Goal: Information Seeking & Learning: Learn about a topic

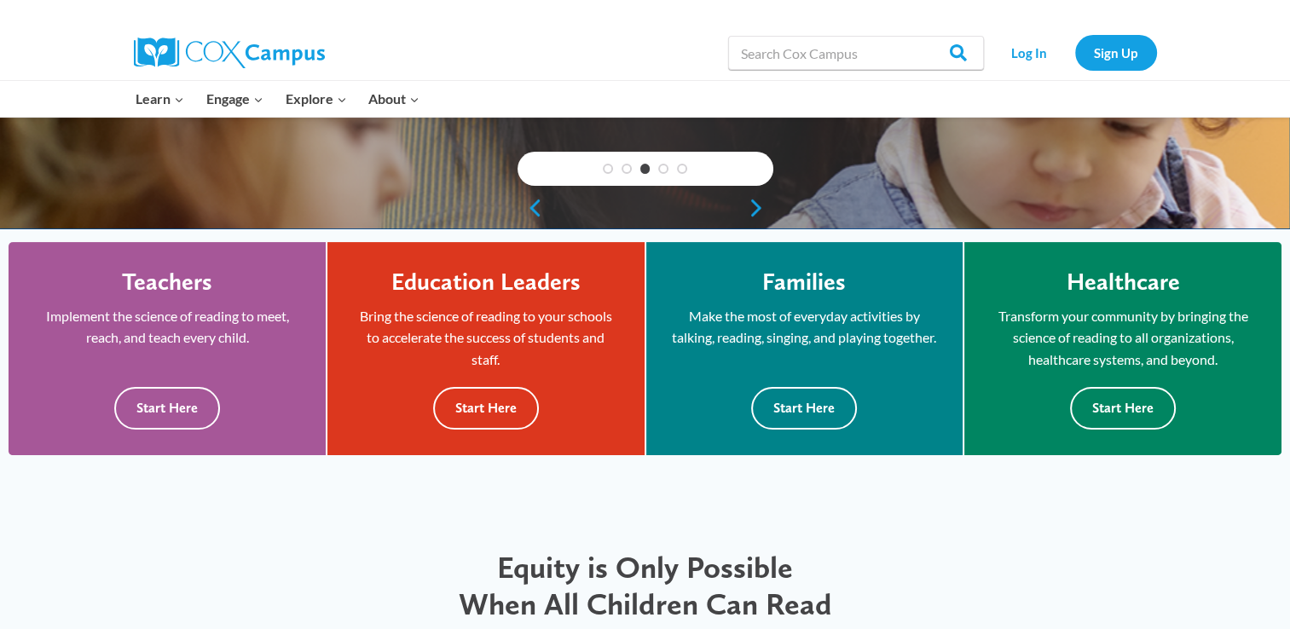
scroll to position [362, 0]
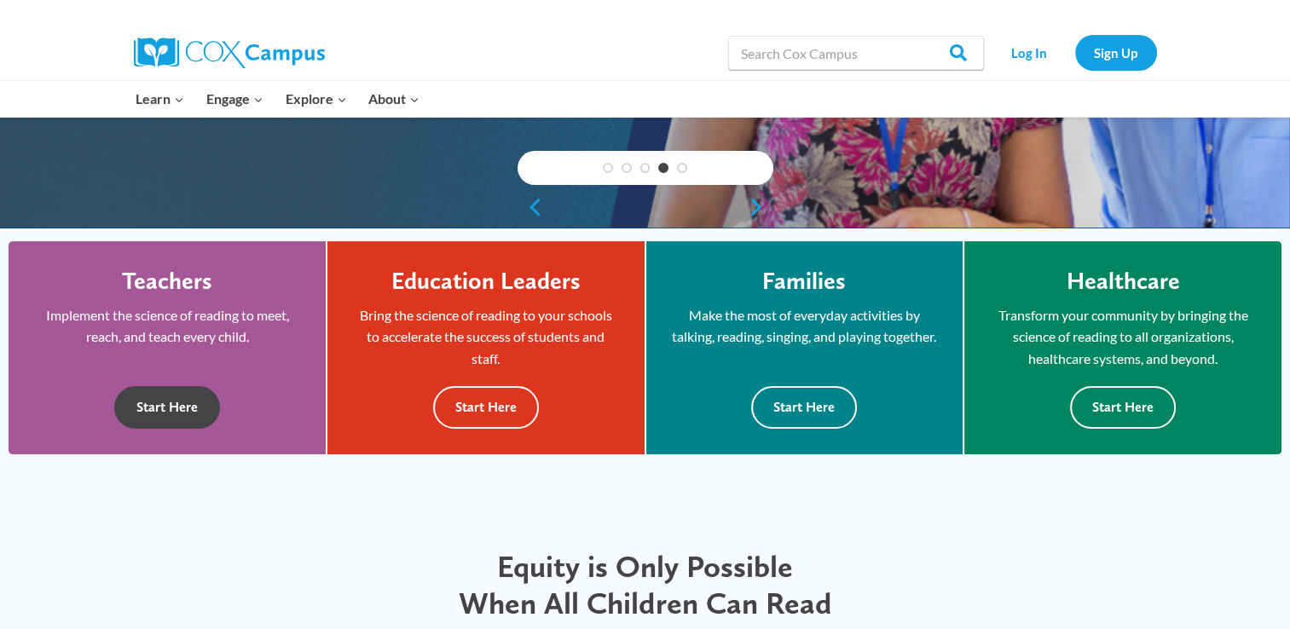
click at [177, 418] on button "Start Here" at bounding box center [167, 407] width 106 height 42
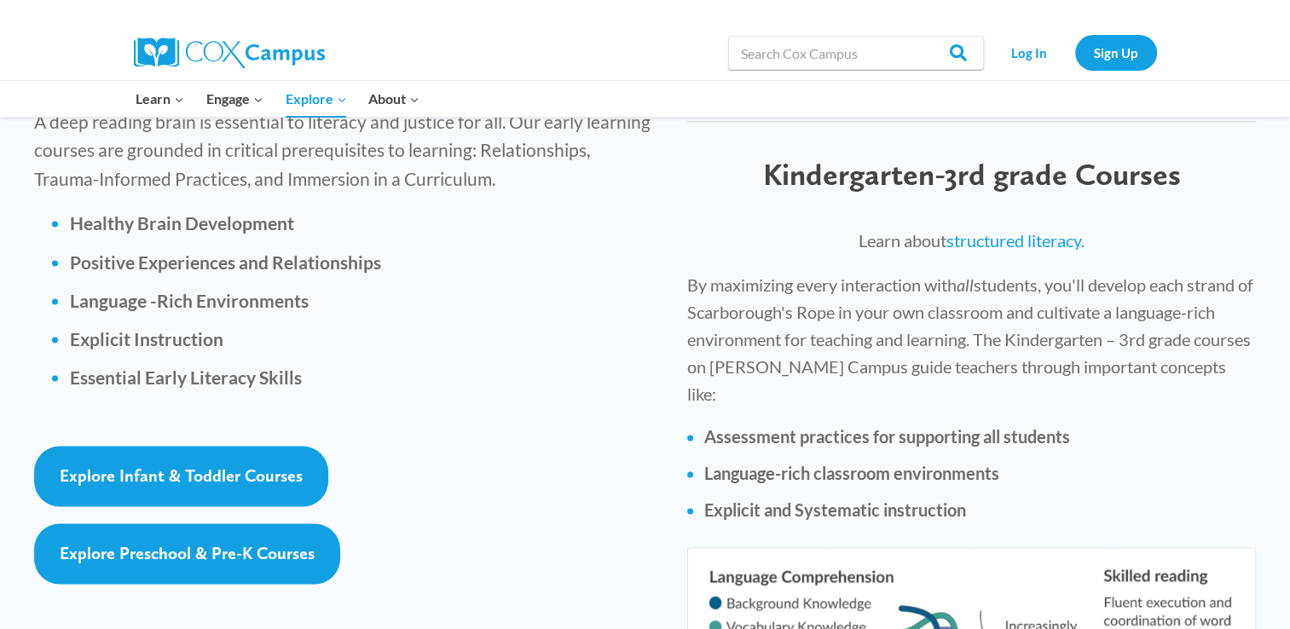
scroll to position [2388, 0]
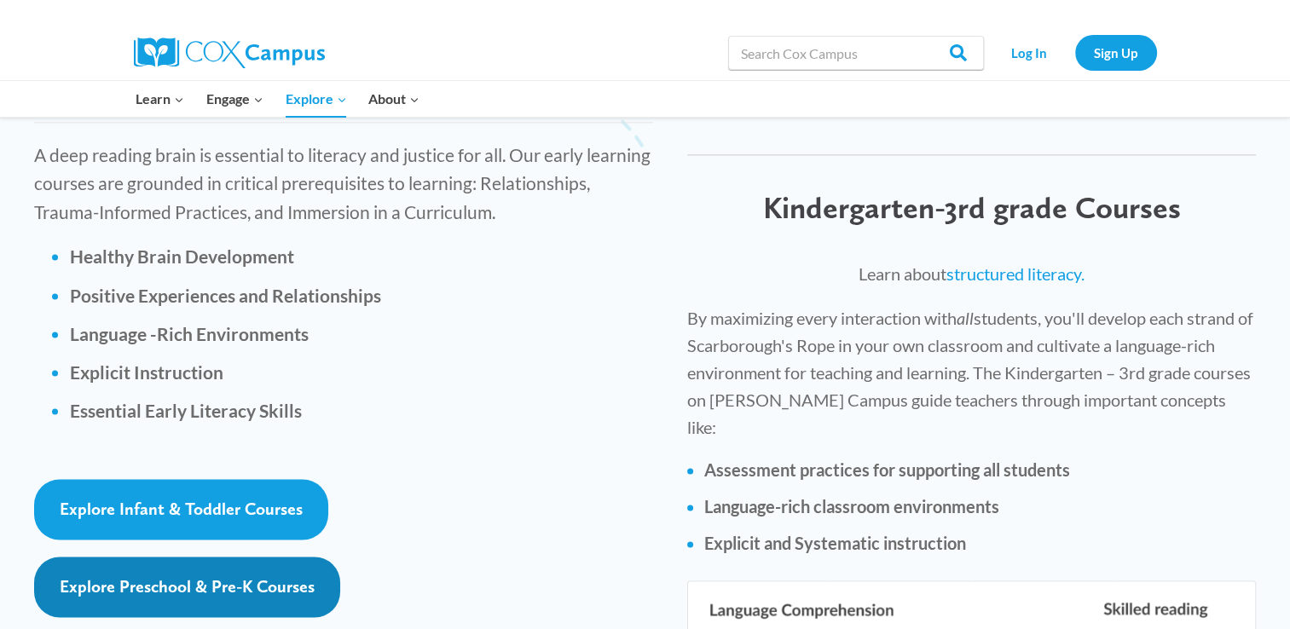
click at [195, 576] on span "Explore Preschool & Pre-K Courses" at bounding box center [187, 586] width 255 height 20
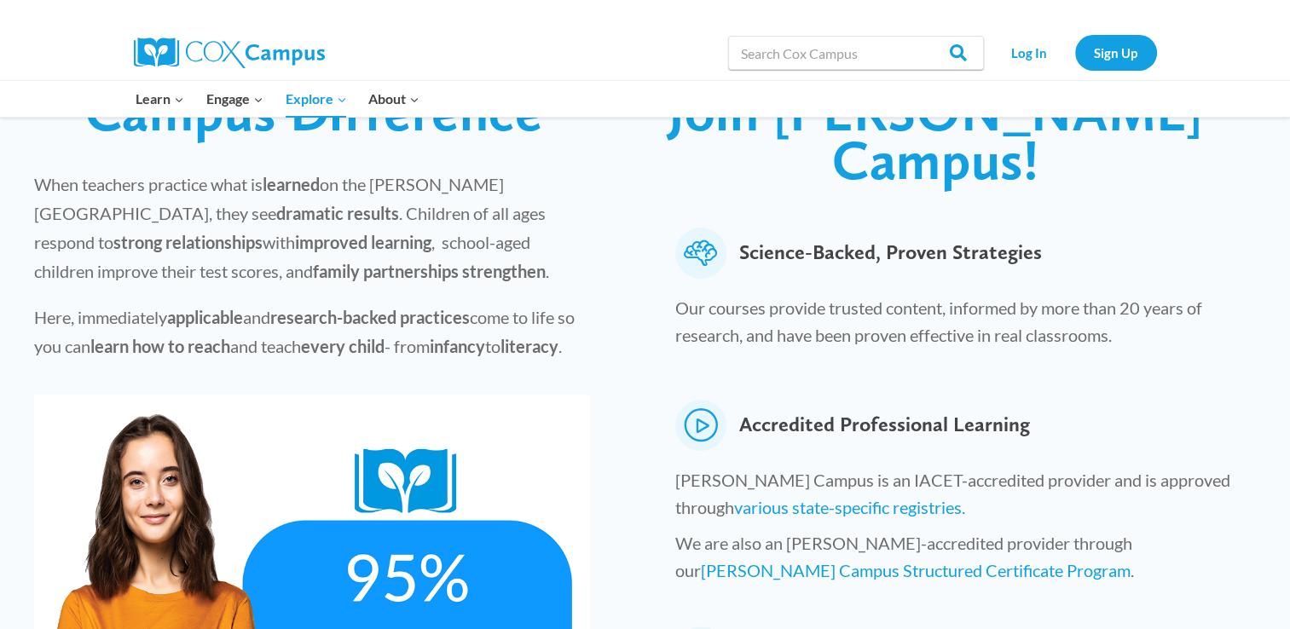
scroll to position [0, 0]
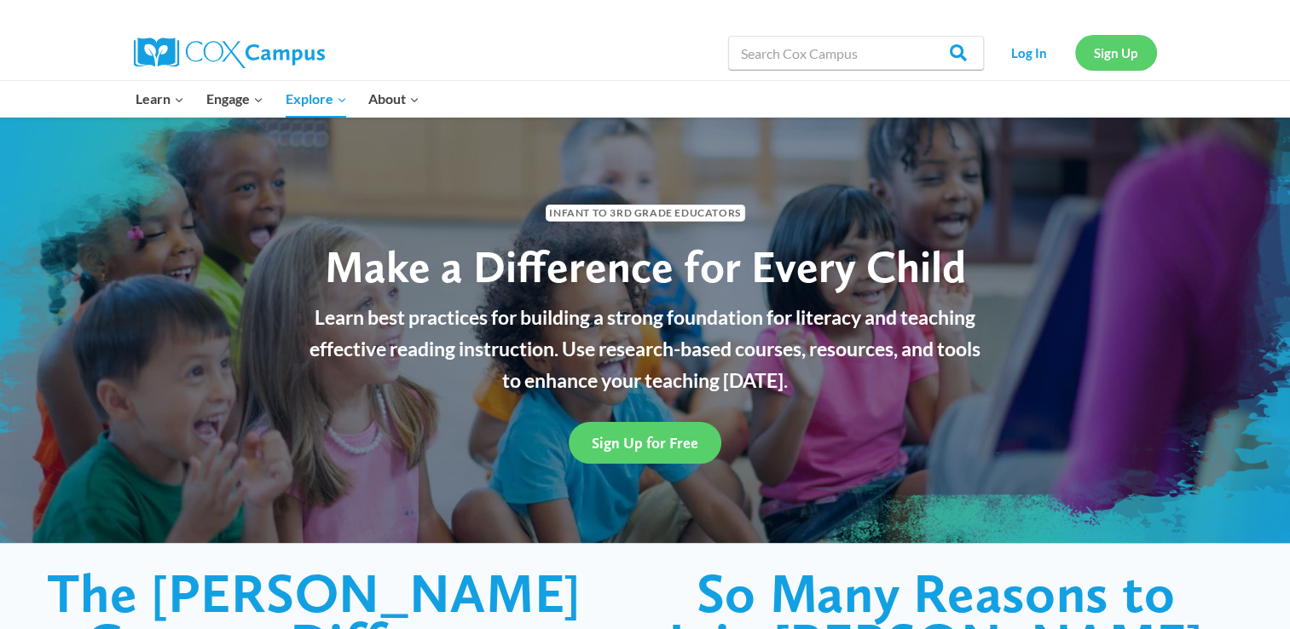
click at [1091, 45] on link "Sign Up" at bounding box center [1116, 52] width 82 height 35
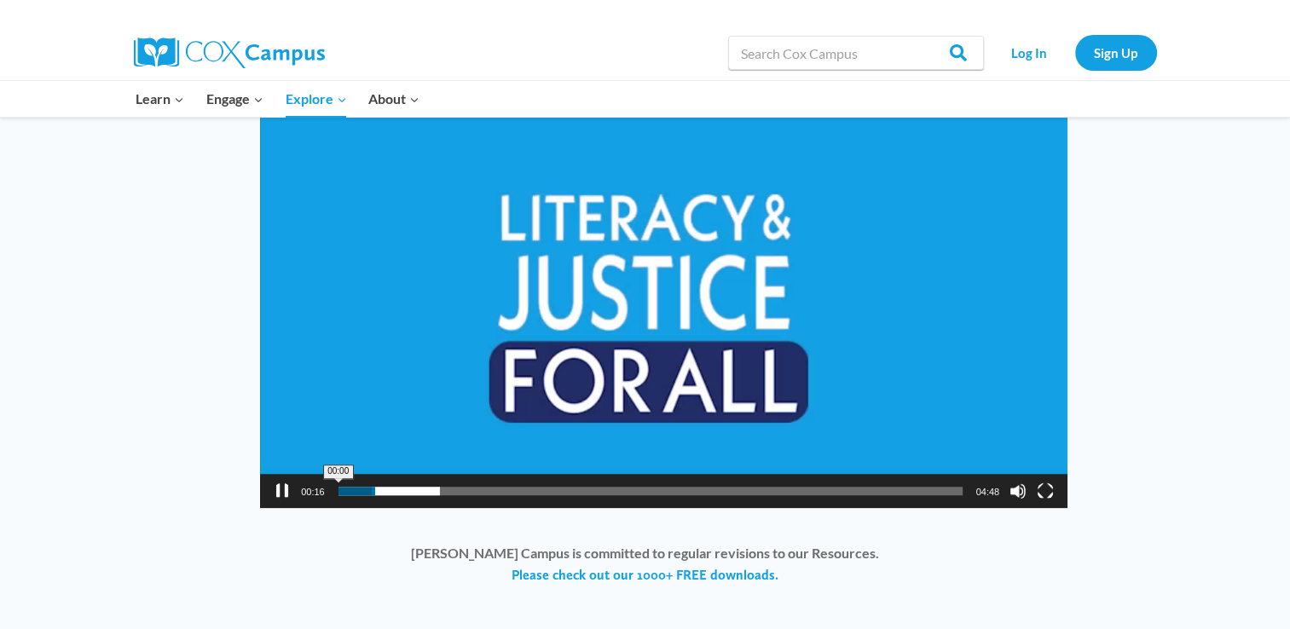
scroll to position [1303, 0]
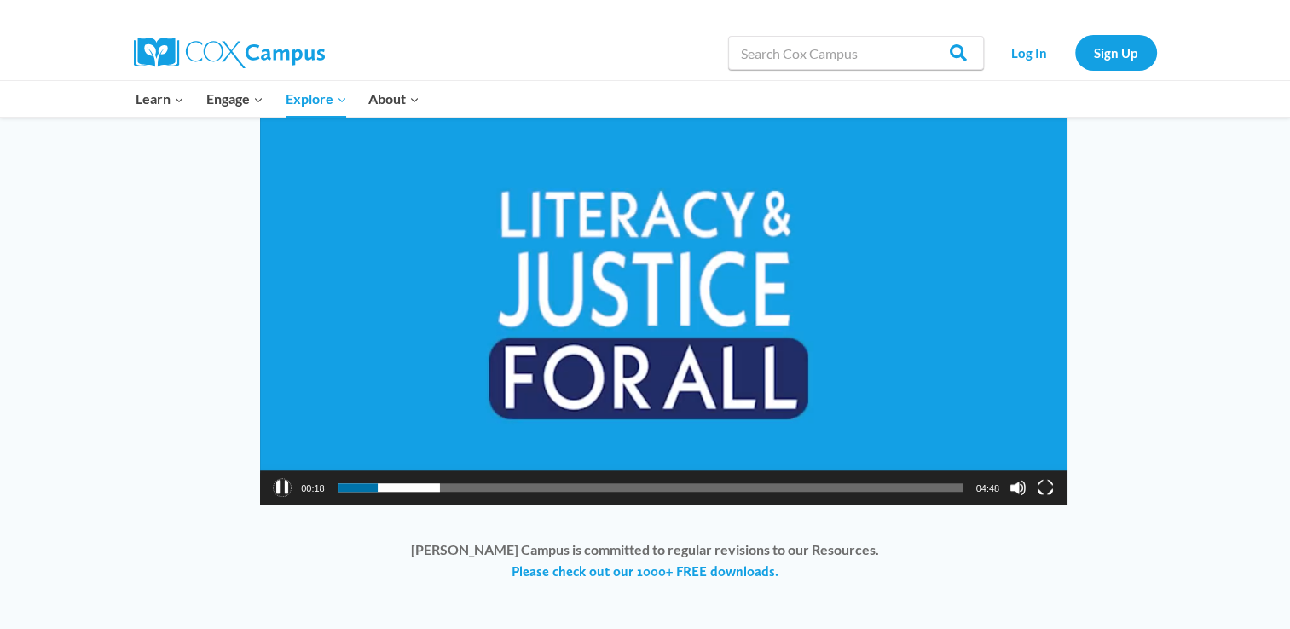
click at [283, 479] on button "Pause" at bounding box center [282, 487] width 17 height 17
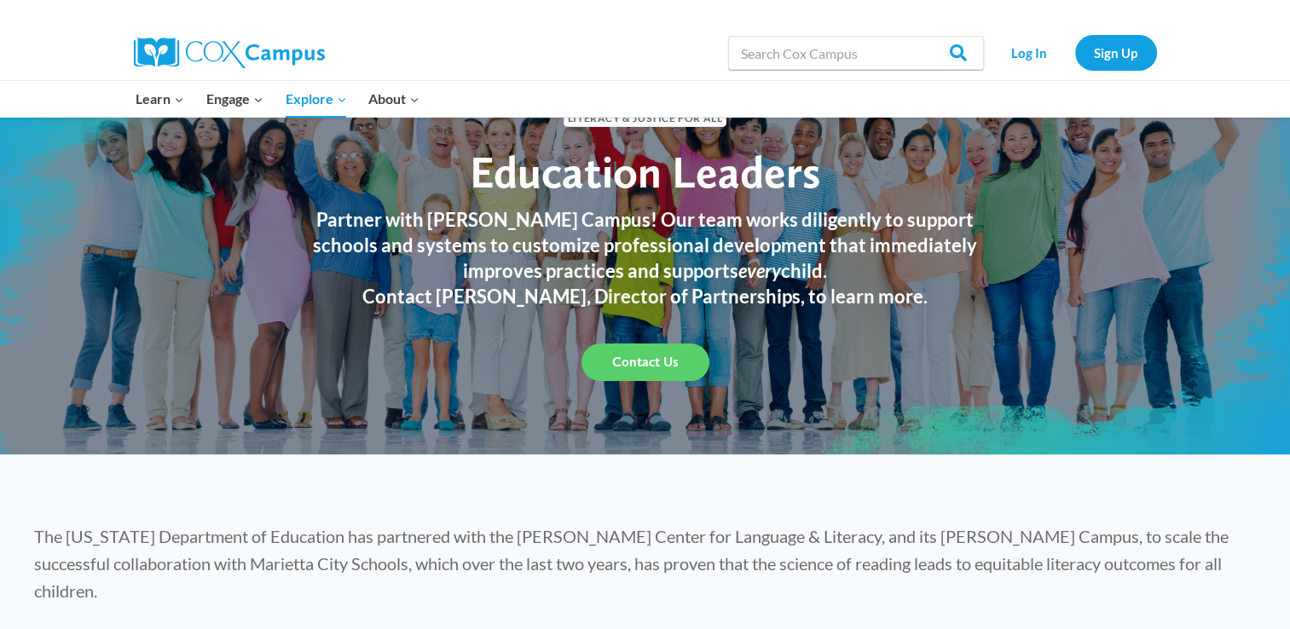
scroll to position [0, 0]
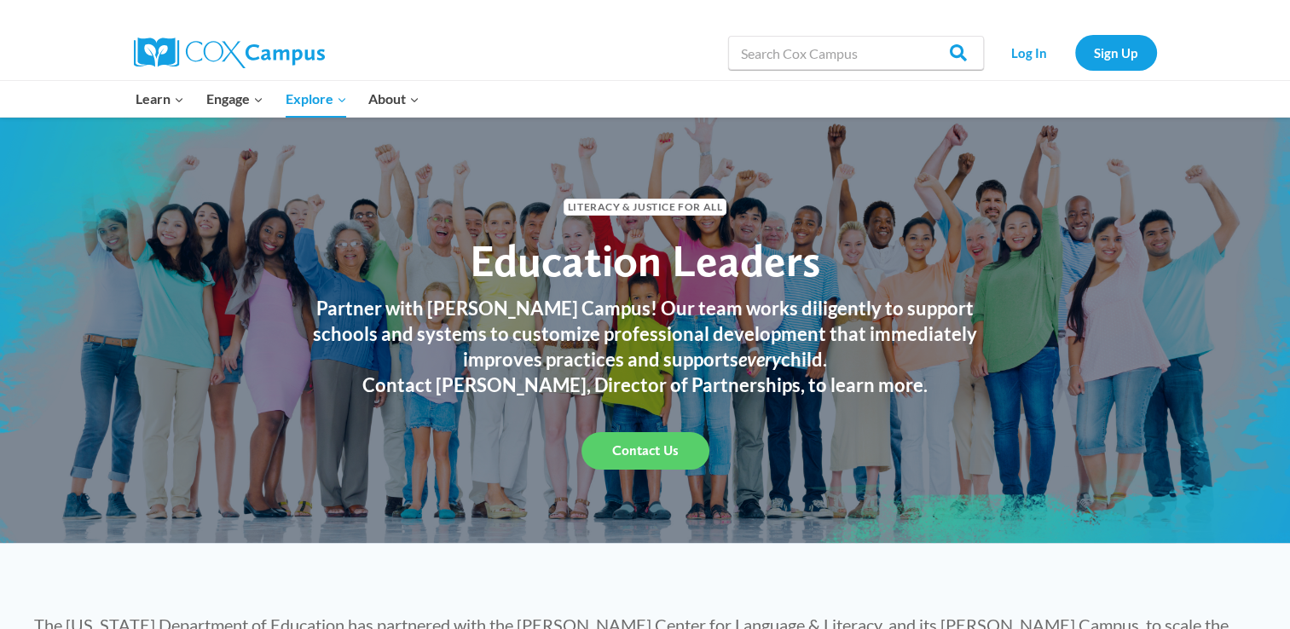
click at [0, 0] on link "PK-5 Structured Literacy Program" at bounding box center [0, 0] width 0 height 0
